Goal: Check status

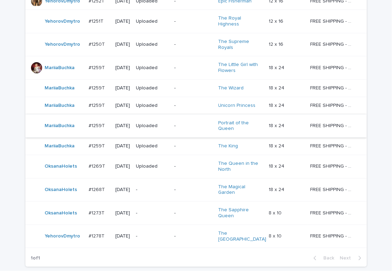
scroll to position [529, 0]
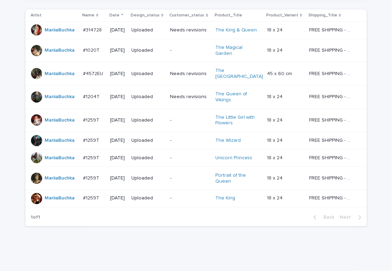
scroll to position [139, 0]
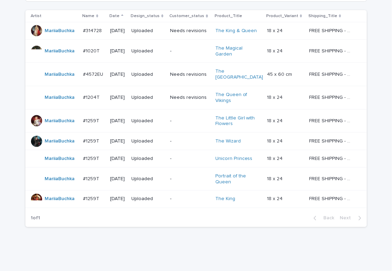
scroll to position [139, 0]
